Goal: Transaction & Acquisition: Purchase product/service

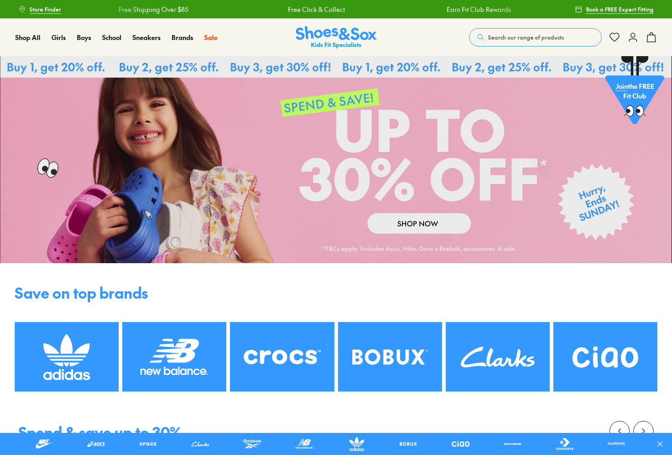
click at [507, 46] on button "Search our range of products" at bounding box center [535, 37] width 132 height 18
click at [506, 39] on form "Clear" at bounding box center [344, 33] width 564 height 18
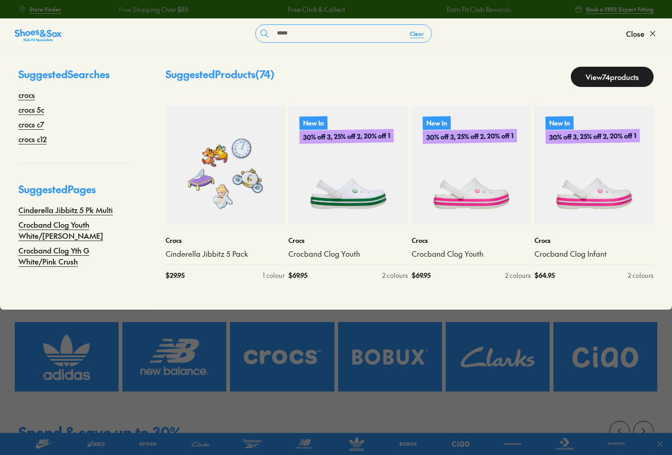
click at [658, 5] on div "Store Finder Free Shipping Over $85 Free Click & Collect Earn Fit Club Rewards …" at bounding box center [336, 9] width 672 height 18
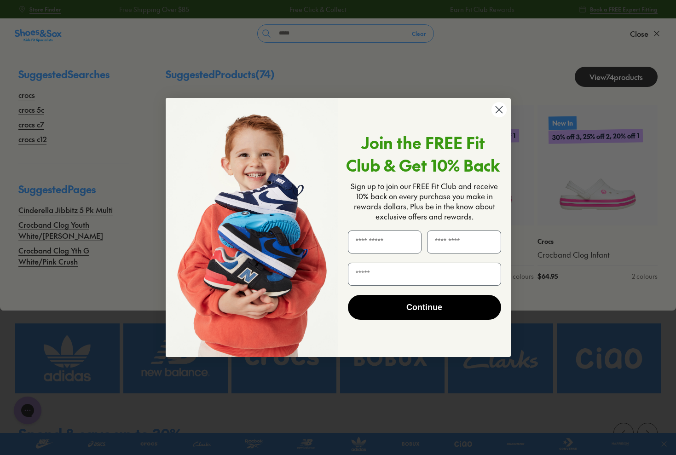
click input "******" at bounding box center [0, 0] width 0 height 0
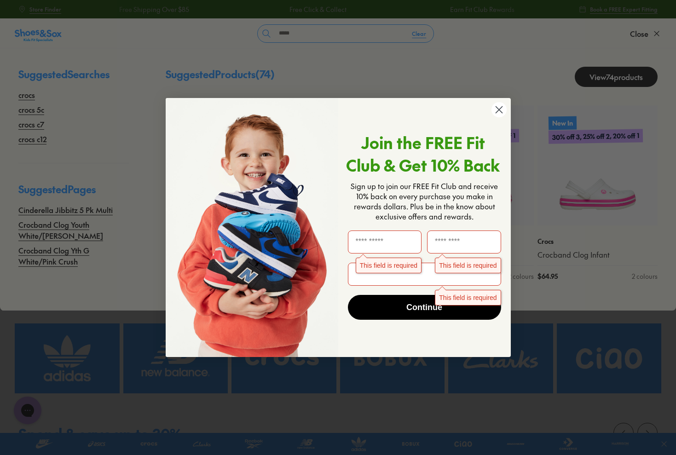
click at [498, 105] on circle "Close dialog" at bounding box center [498, 109] width 15 height 15
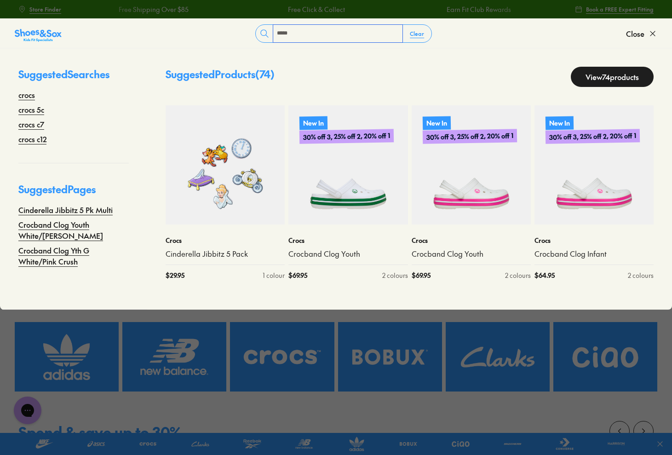
click at [295, 33] on input "*****" at bounding box center [337, 33] width 129 height 17
type input "****"
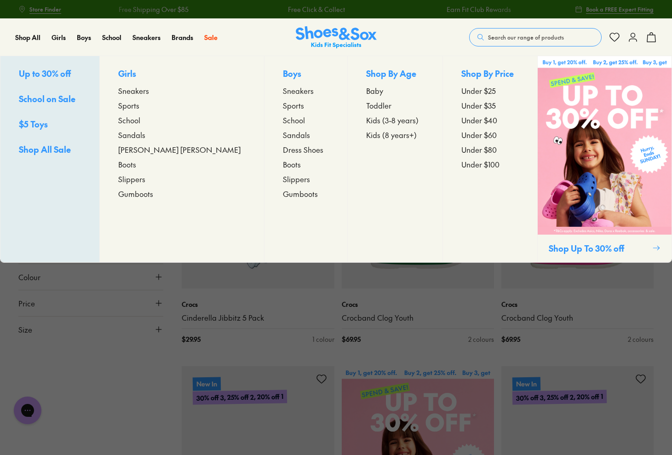
click at [366, 106] on span "Toddler" at bounding box center [378, 105] width 25 height 11
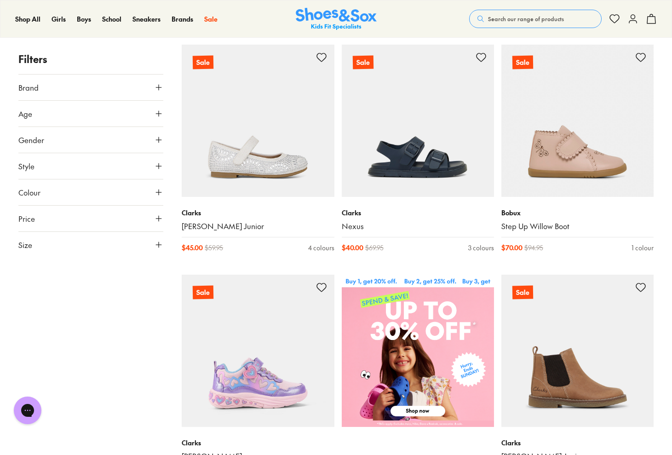
scroll to position [145, 0]
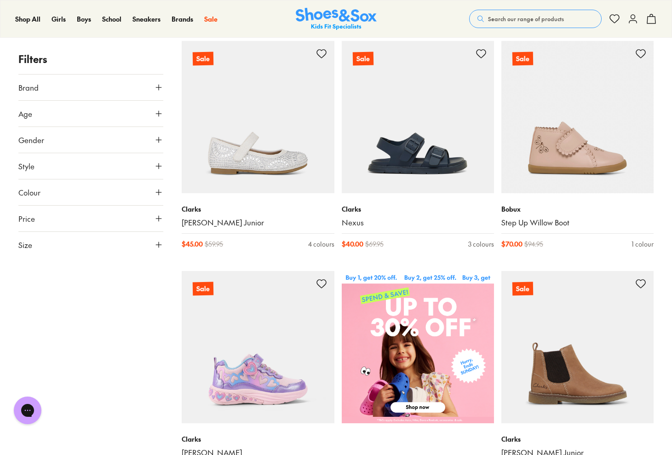
click at [57, 136] on button "Gender" at bounding box center [90, 140] width 145 height 26
click at [106, 168] on label "Boys" at bounding box center [108, 166] width 35 height 17
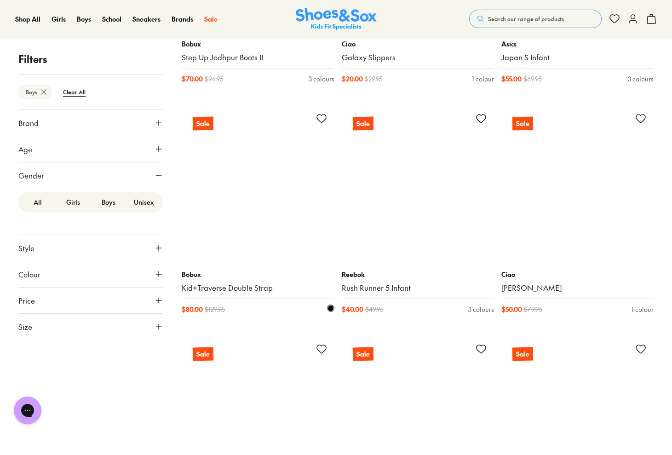
scroll to position [1949, 0]
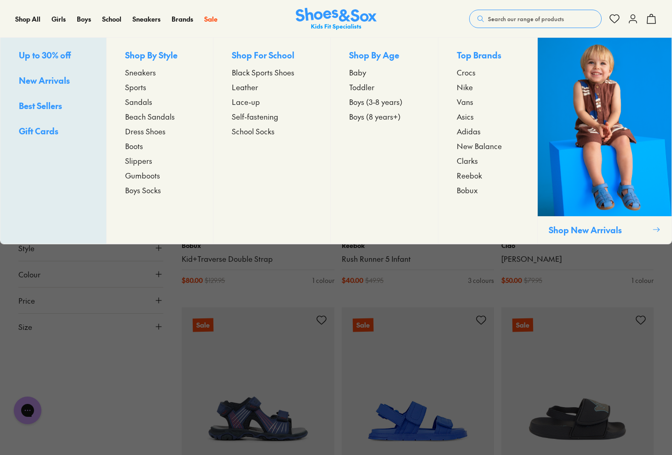
click at [374, 104] on span "Boys (3-8 years)" at bounding box center [375, 101] width 53 height 11
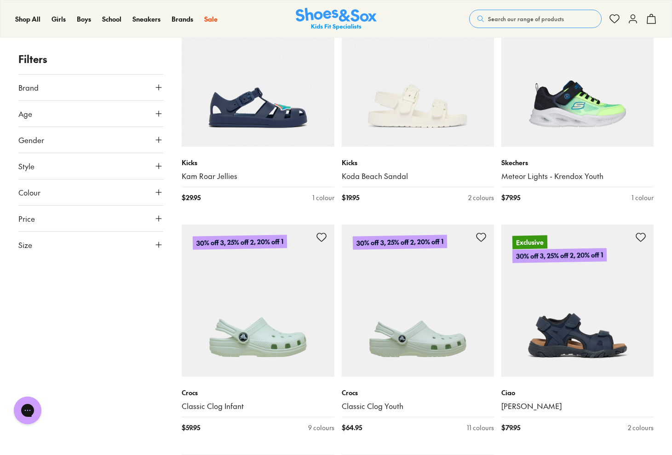
scroll to position [2062, 0]
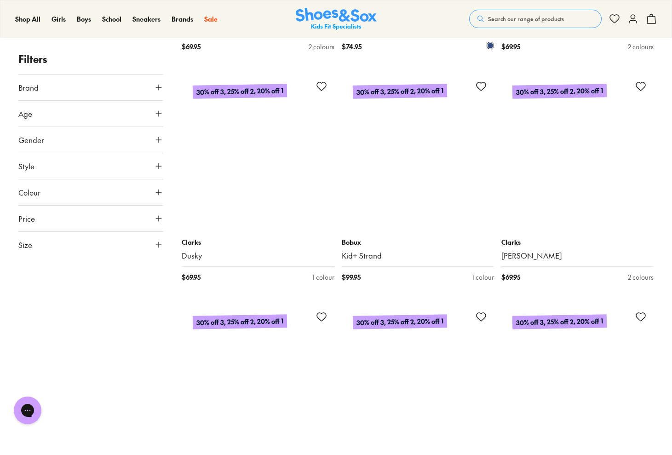
scroll to position [3367, 0]
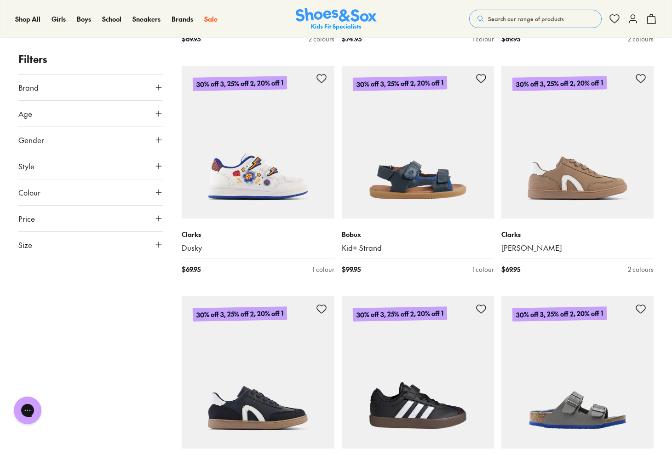
click at [75, 91] on button "Brand" at bounding box center [90, 88] width 145 height 26
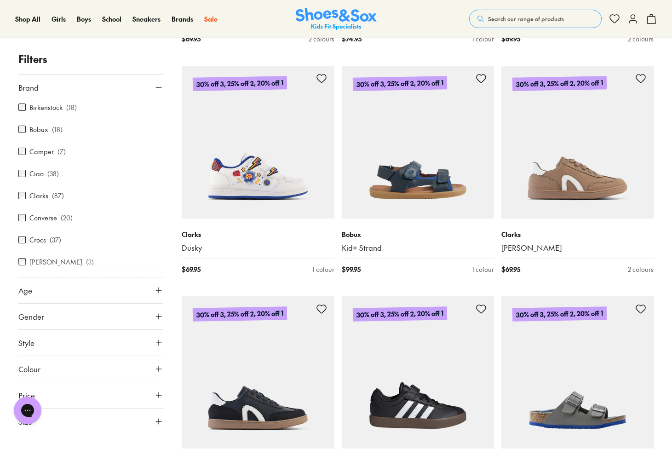
scroll to position [78, 0]
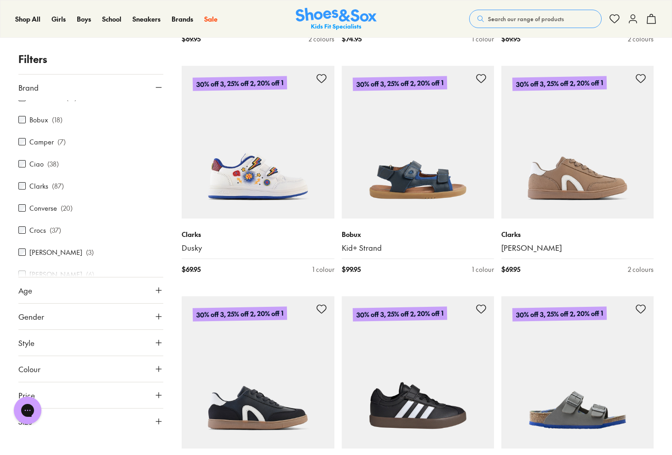
click at [47, 232] on div "Crocs ( 37 )" at bounding box center [90, 229] width 145 height 11
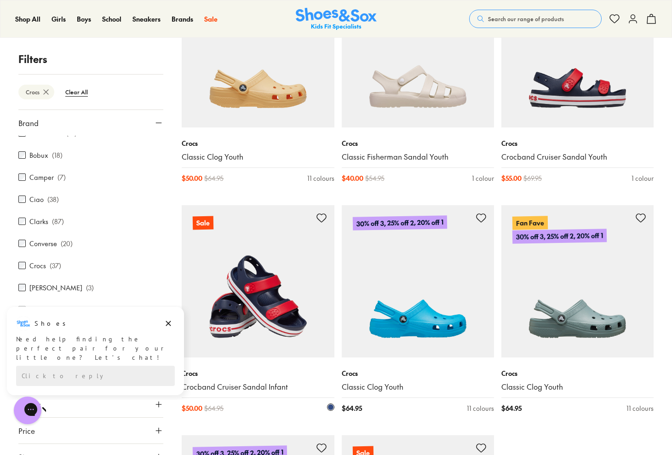
scroll to position [2075, 0]
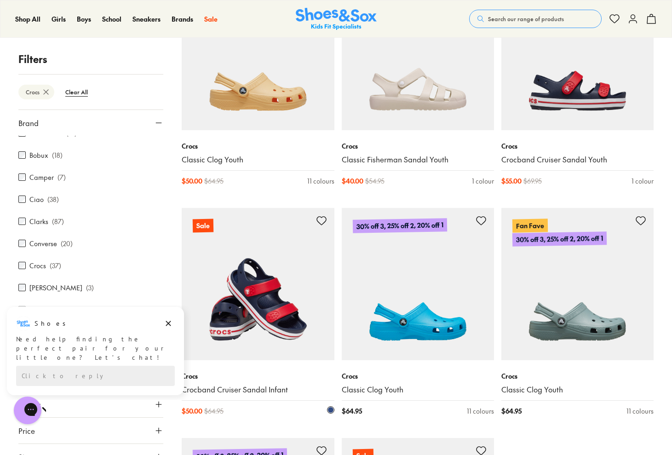
click at [267, 275] on img at bounding box center [258, 284] width 152 height 152
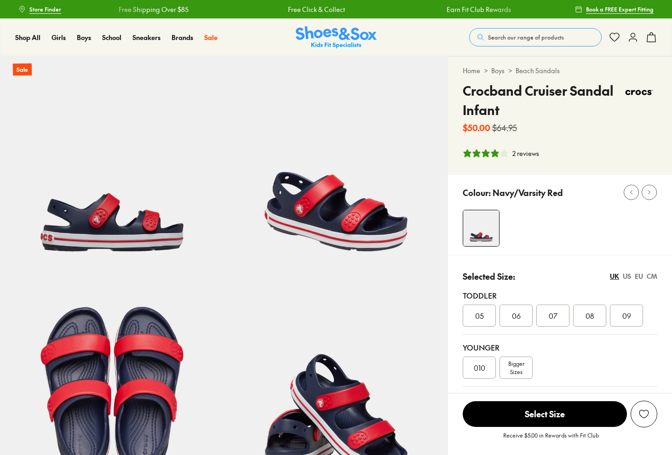
click at [589, 287] on div "Toddler 05 06 07 08 09" at bounding box center [560, 308] width 195 height 52
select select "*"
click at [582, 326] on div "08" at bounding box center [589, 316] width 33 height 22
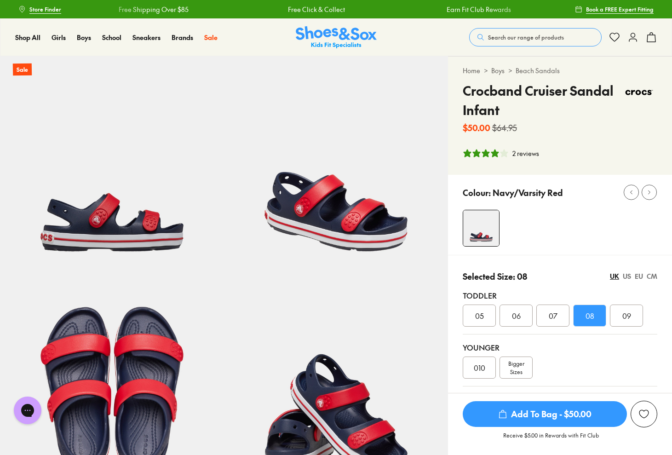
click at [545, 410] on span "Add To Bag - $50.00" at bounding box center [545, 414] width 164 height 26
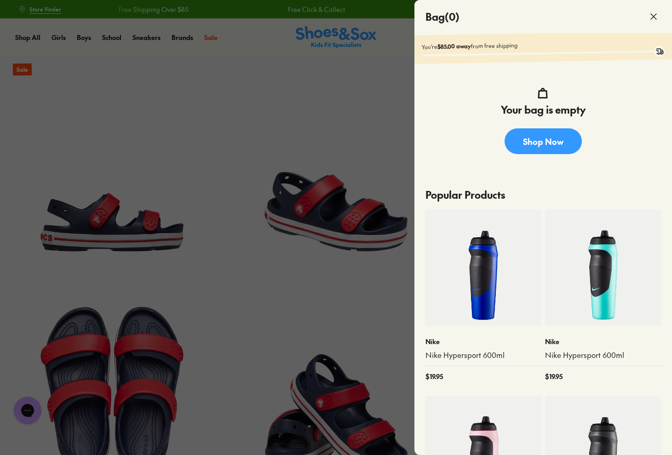
click at [214, 105] on div at bounding box center [336, 227] width 672 height 455
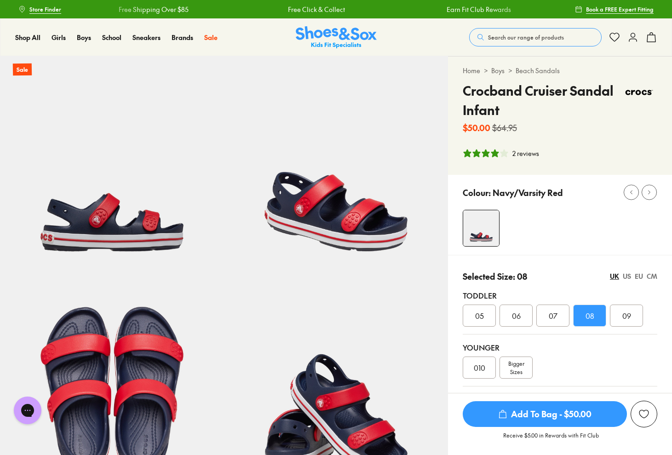
click at [574, 414] on span "Add To Bag - $50.00" at bounding box center [545, 414] width 164 height 26
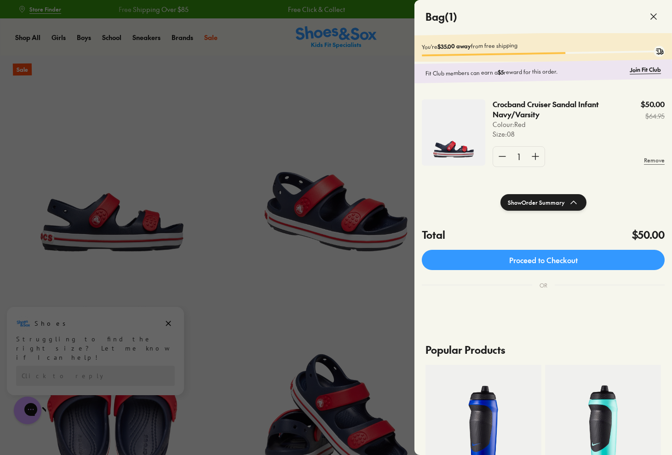
click at [268, 92] on div at bounding box center [336, 227] width 672 height 455
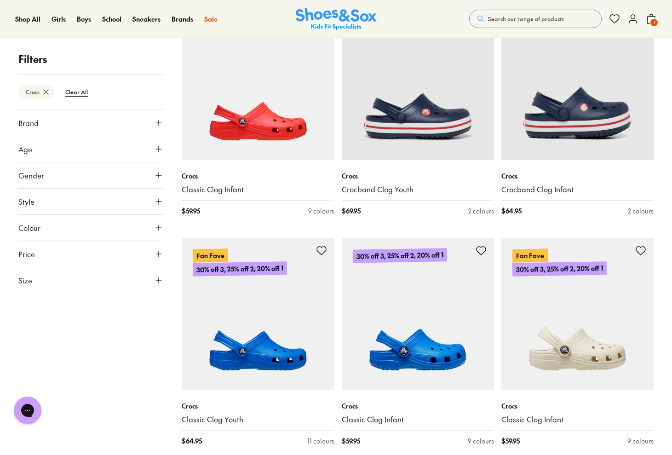
scroll to position [899, 0]
